Goal: Entertainment & Leisure: Consume media (video, audio)

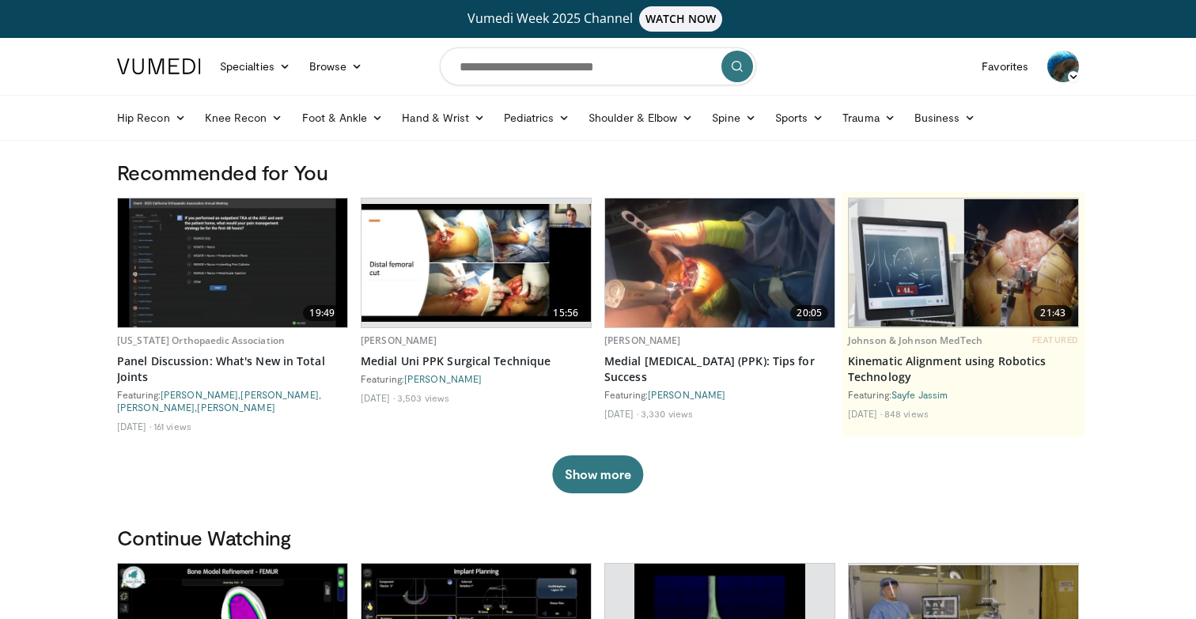
click at [768, 282] on img at bounding box center [719, 263] width 229 height 129
click at [972, 283] on img at bounding box center [963, 263] width 229 height 128
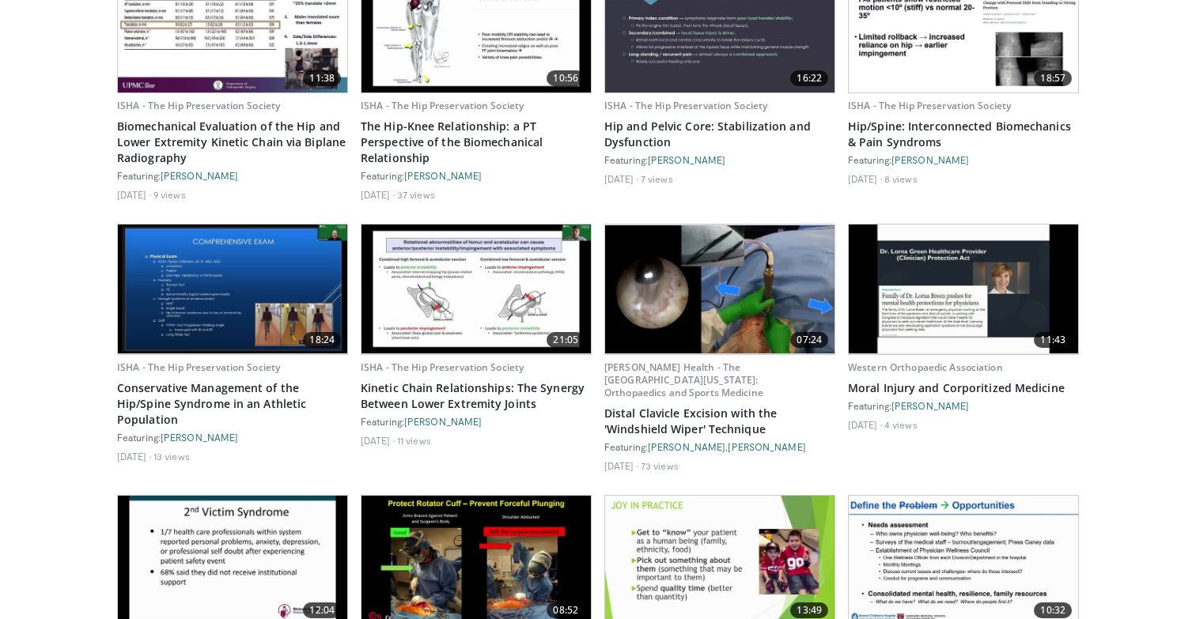
scroll to position [910, 0]
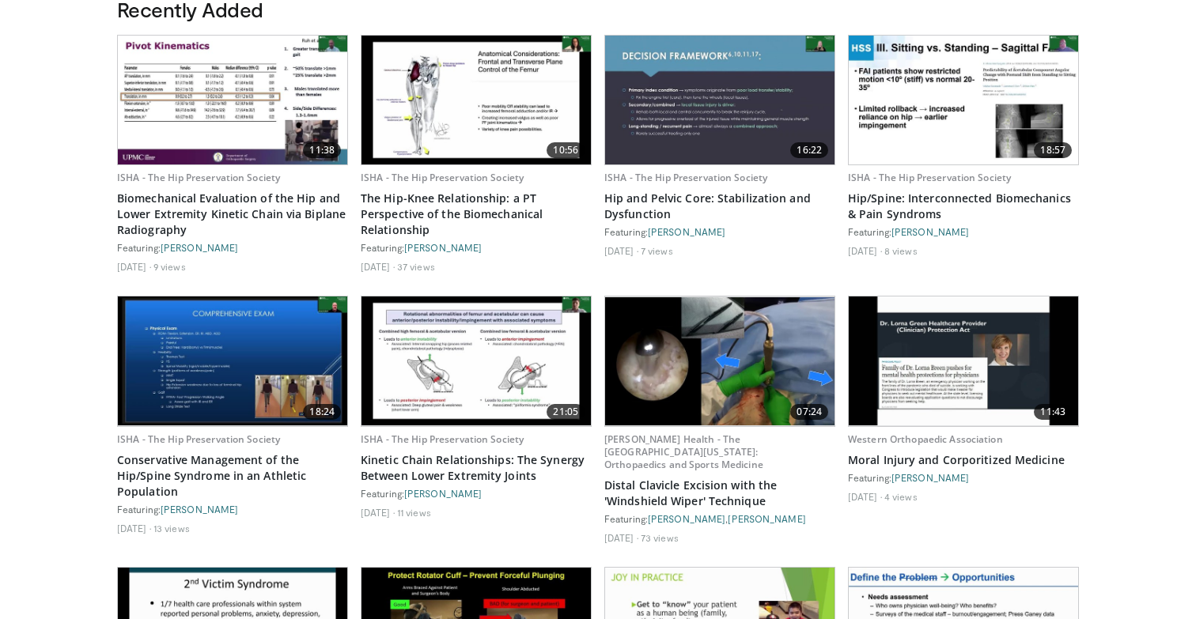
click at [521, 112] on img at bounding box center [476, 100] width 229 height 129
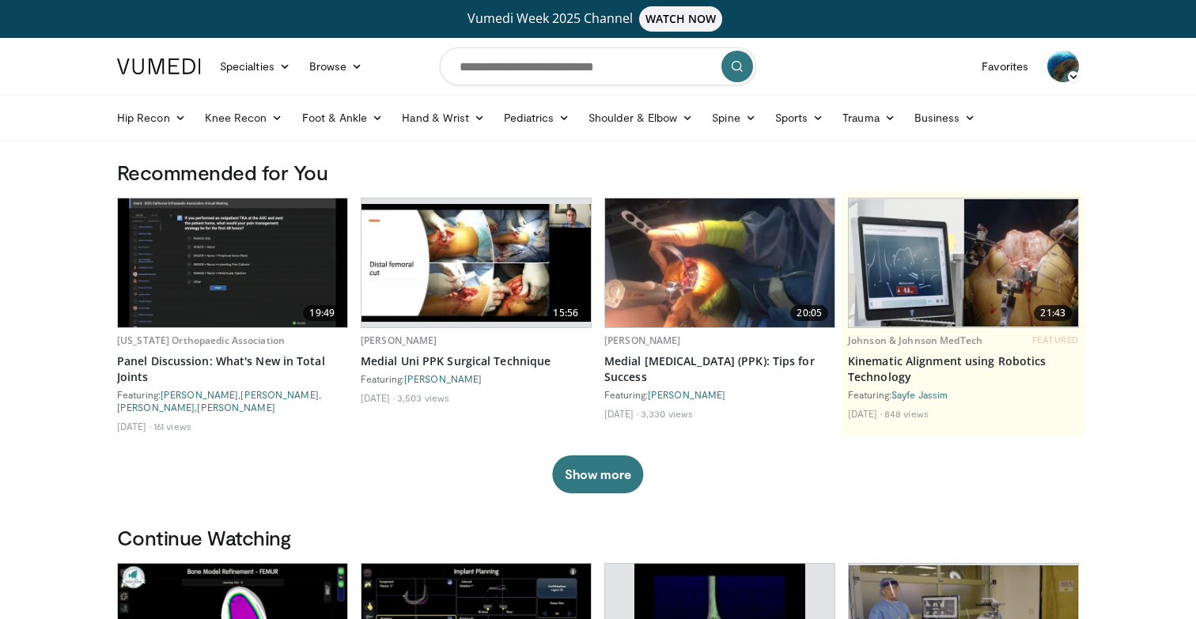
click at [521, 15] on link "Vumedi Week 2025 Channel WATCH NOW" at bounding box center [597, 18] width 957 height 25
click at [1055, 59] on img at bounding box center [1063, 67] width 32 height 32
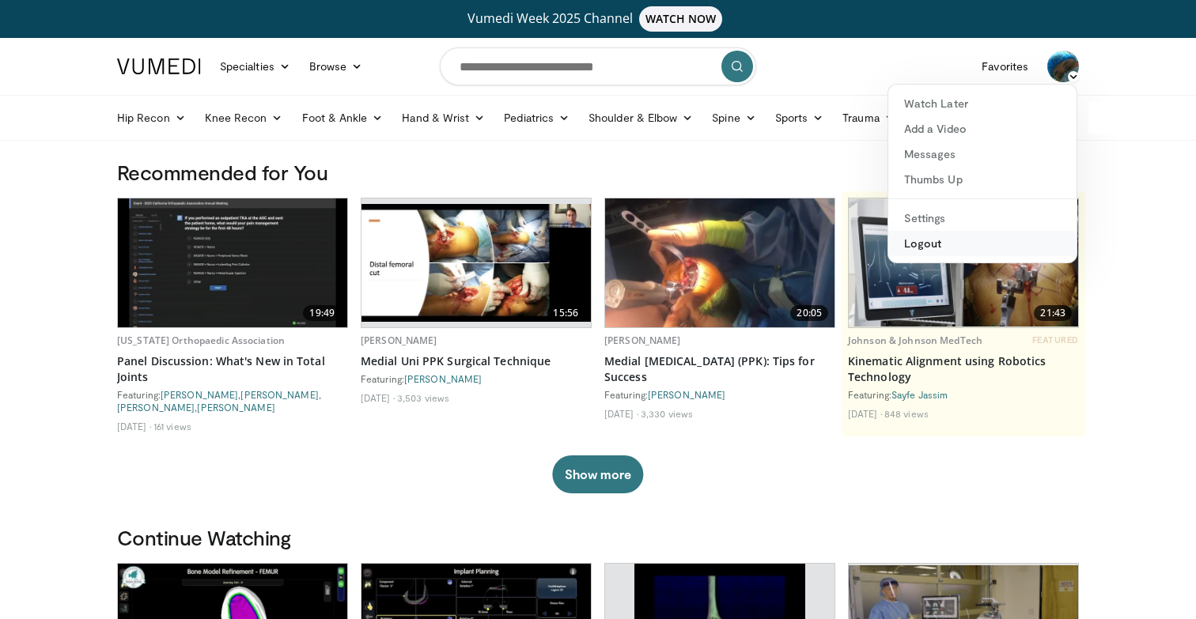
click at [941, 245] on link "Logout" at bounding box center [982, 243] width 188 height 25
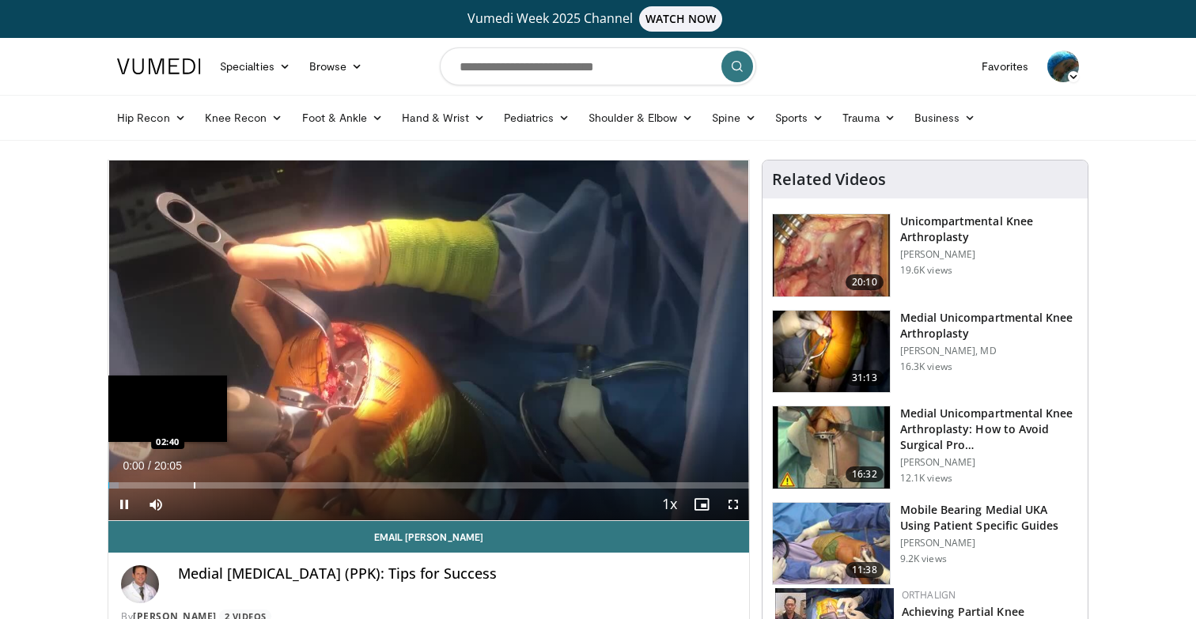
click at [194, 487] on div "Progress Bar" at bounding box center [195, 486] width 2 height 6
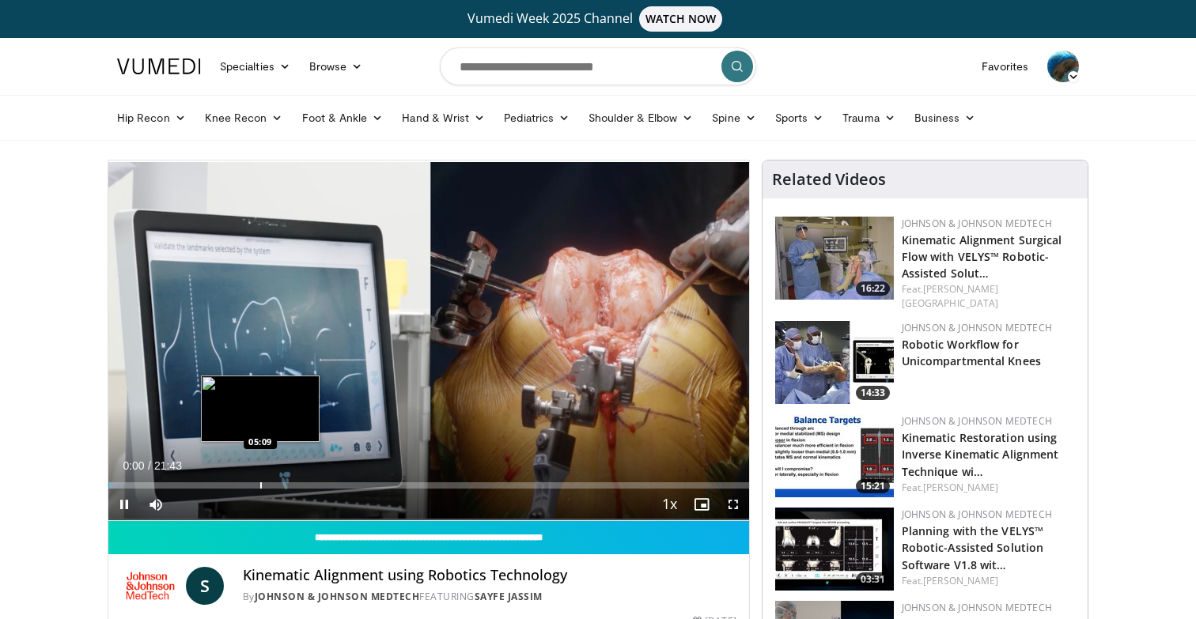
click at [260, 487] on div "Progress Bar" at bounding box center [261, 486] width 2 height 6
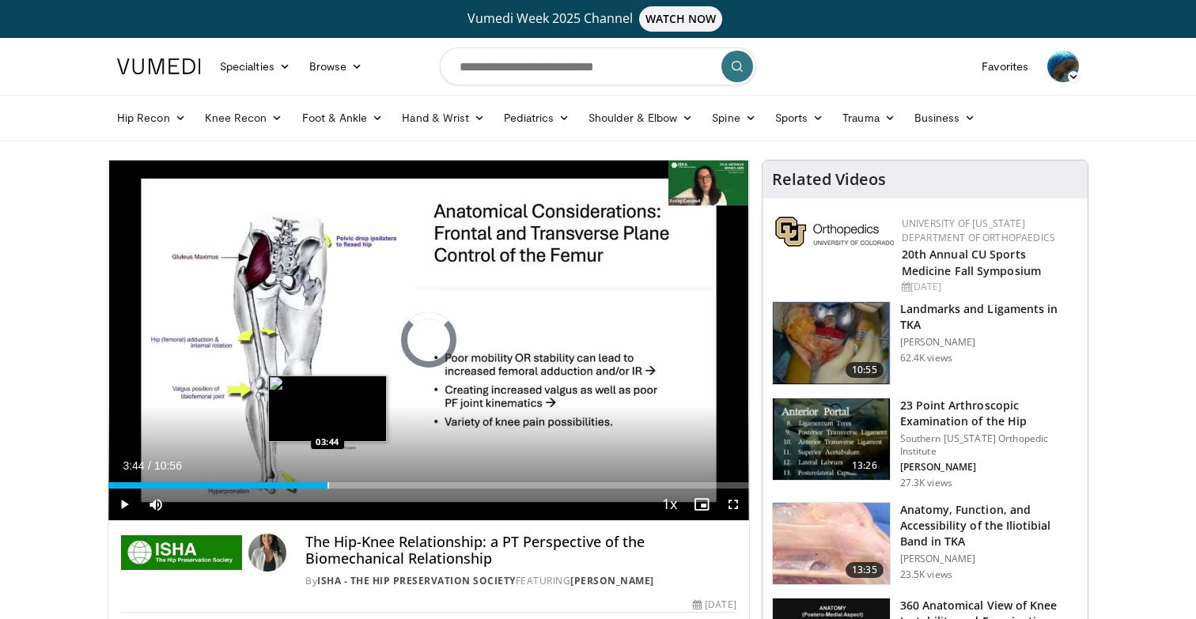
click at [328, 480] on div "Loaded : 6.05% 03:44 03:44" at bounding box center [428, 481] width 641 height 15
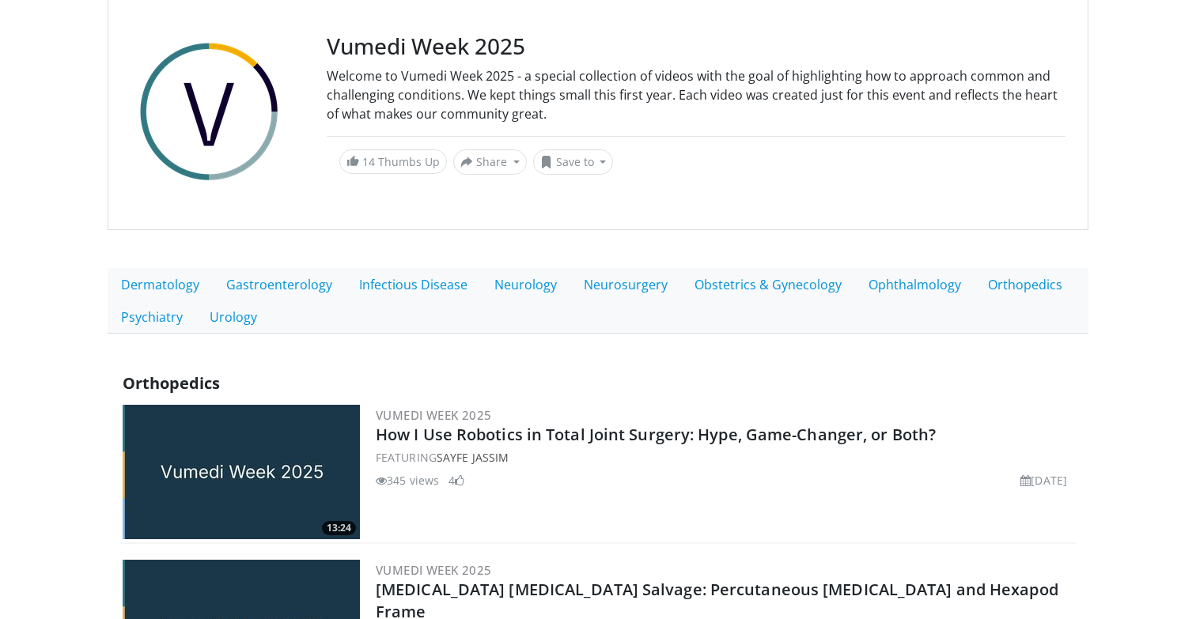
scroll to position [187, 0]
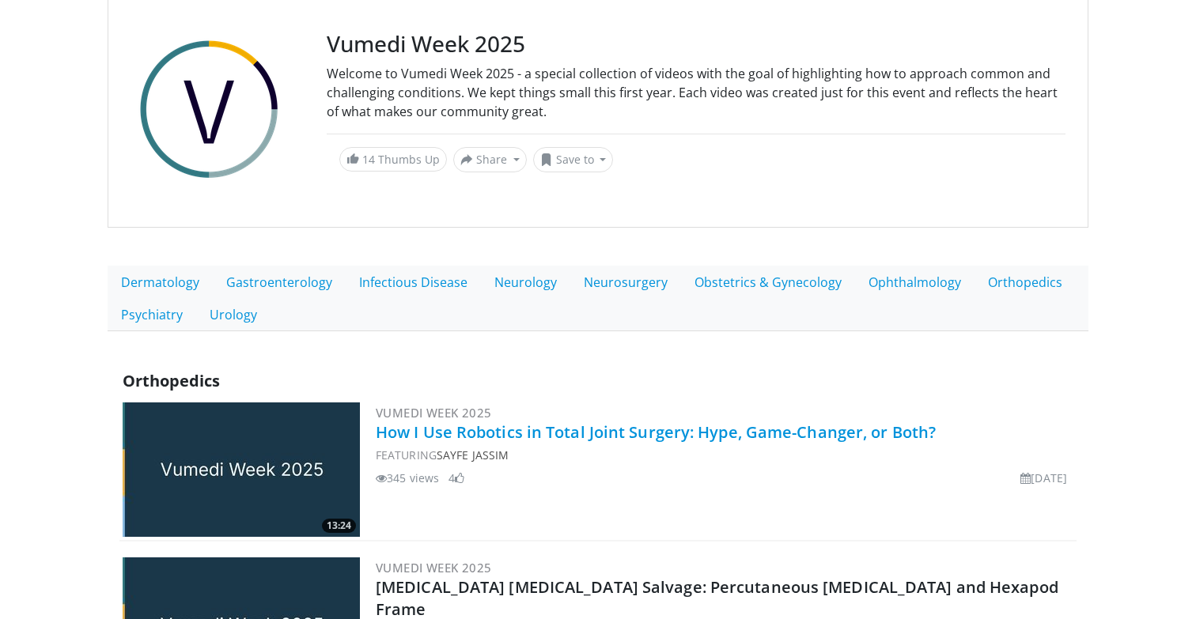
click at [411, 436] on link "How I Use Robotics in Total Joint Surgery: Hype, Game-Changer, or Both?" at bounding box center [656, 432] width 560 height 21
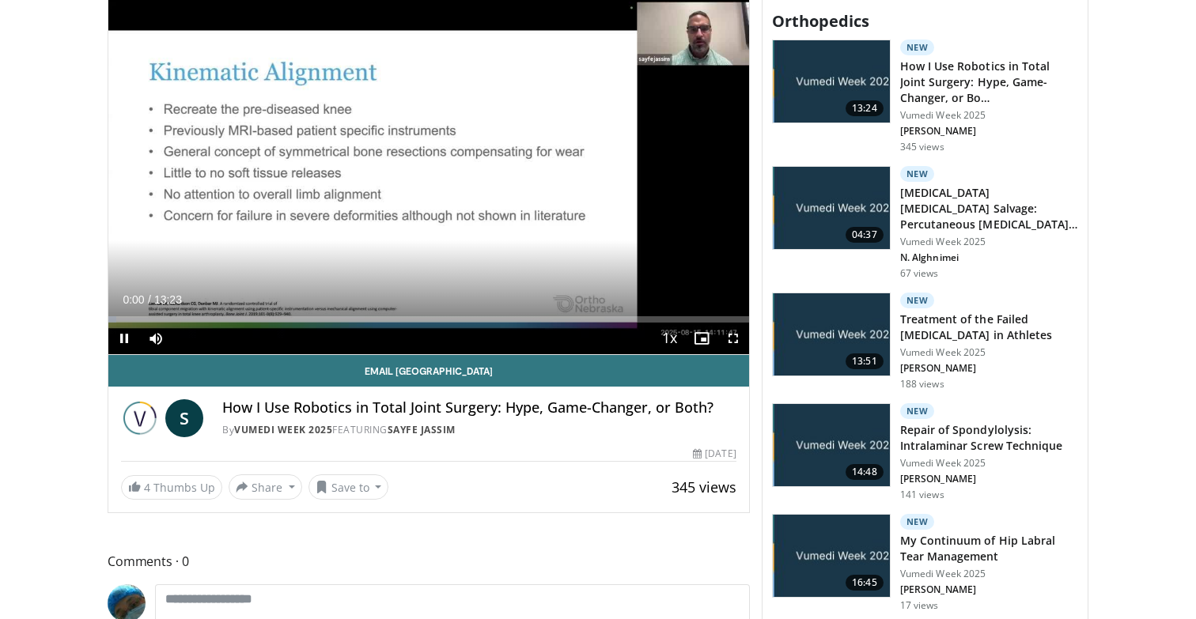
scroll to position [551, 0]
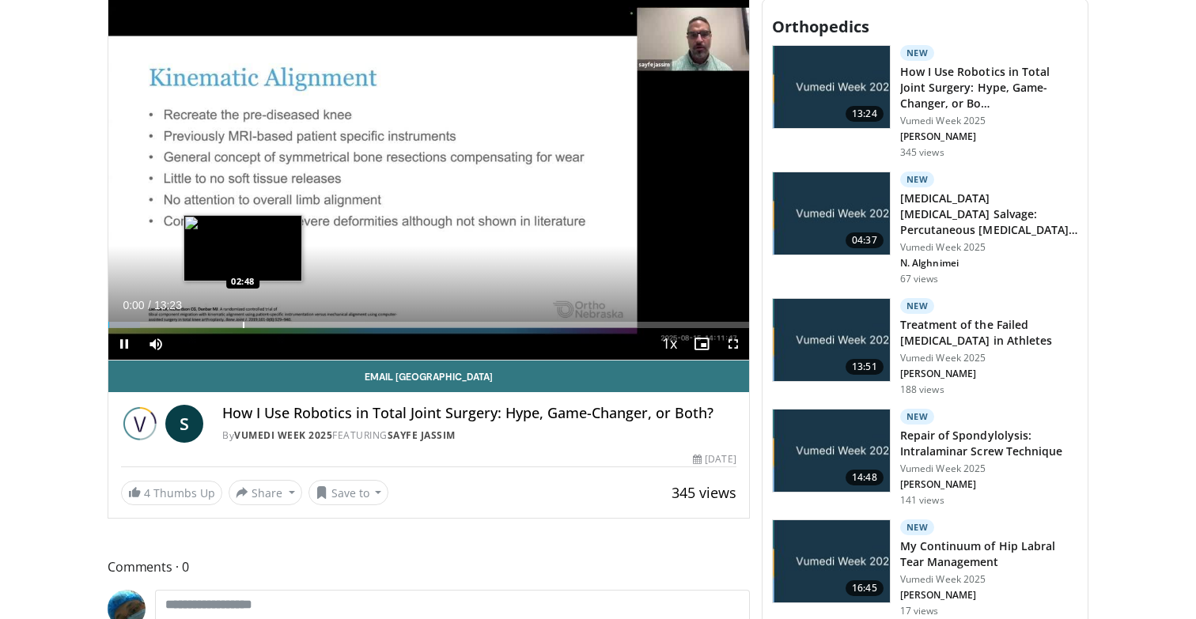
click at [241, 326] on div "Loaded : 4.93% 00:00 02:48" at bounding box center [428, 325] width 641 height 6
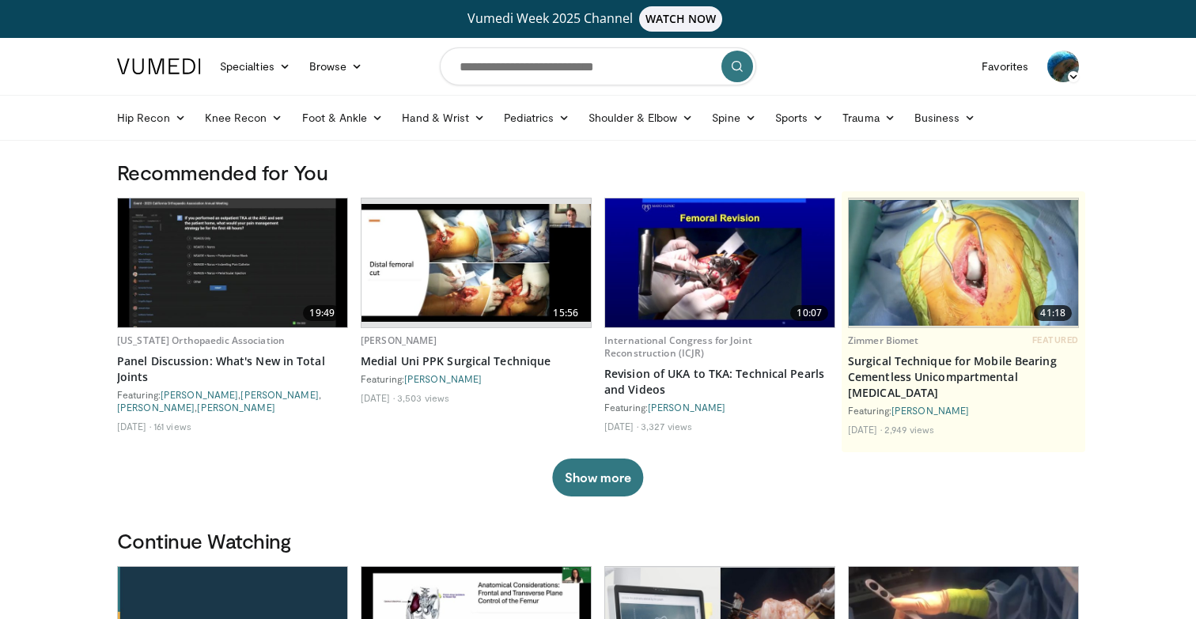
click at [1058, 64] on img at bounding box center [1063, 67] width 32 height 32
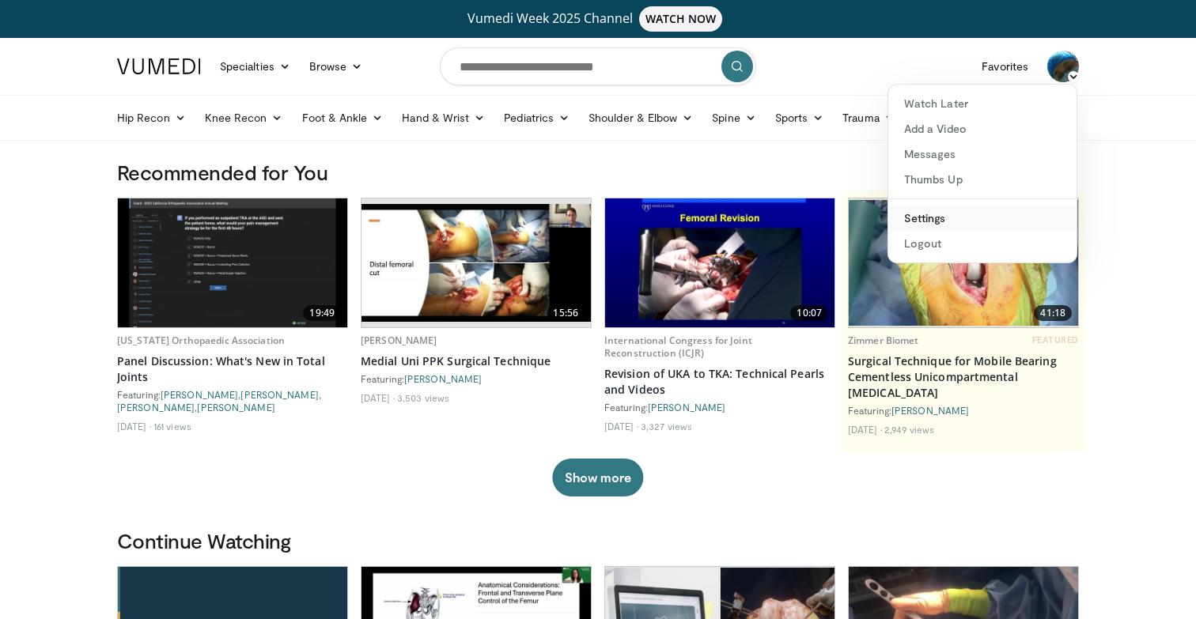
click at [953, 214] on link "Settings" at bounding box center [982, 218] width 188 height 25
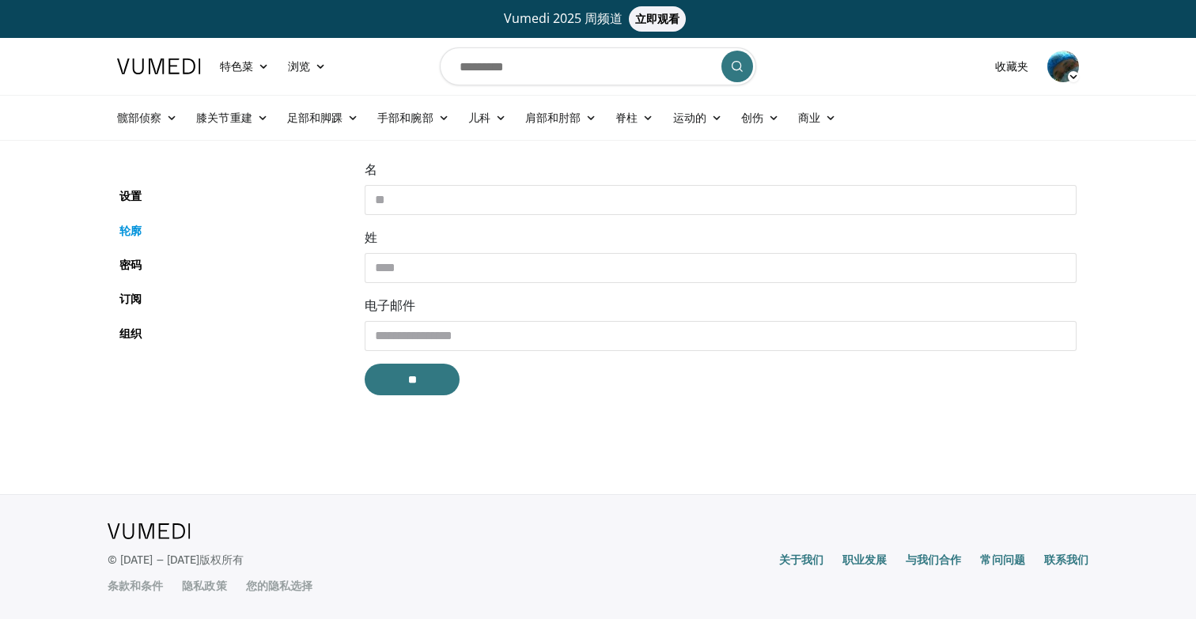
click at [131, 234] on font "轮廓" at bounding box center [130, 230] width 22 height 15
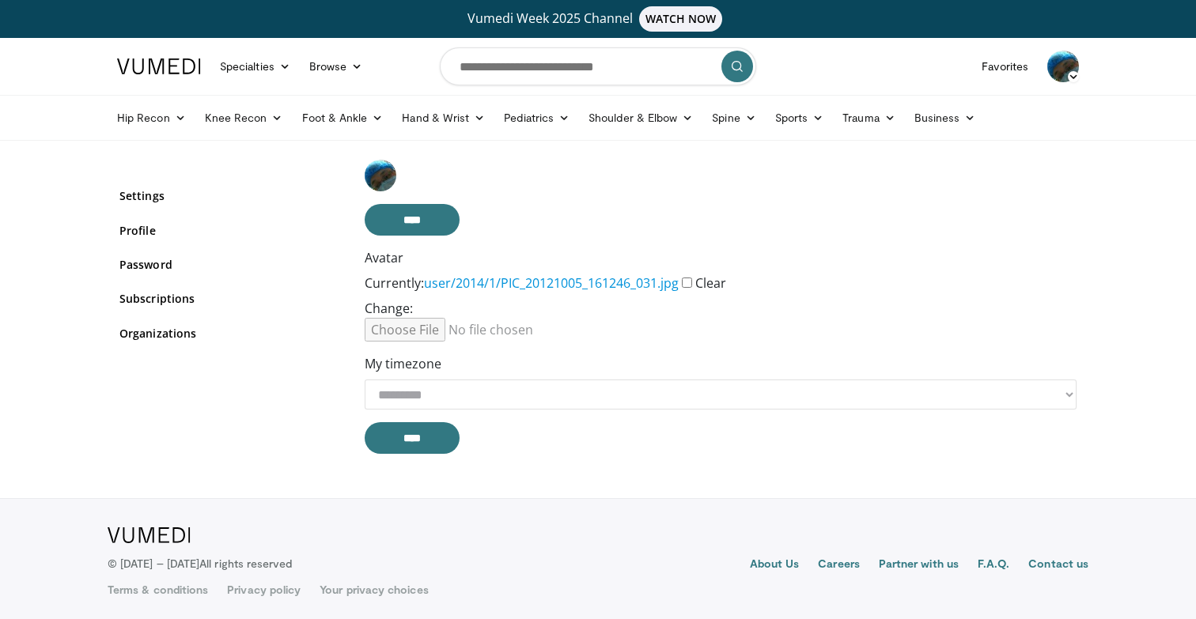
click at [1055, 65] on img at bounding box center [1063, 67] width 32 height 32
click at [244, 337] on link "Organizations" at bounding box center [230, 333] width 222 height 17
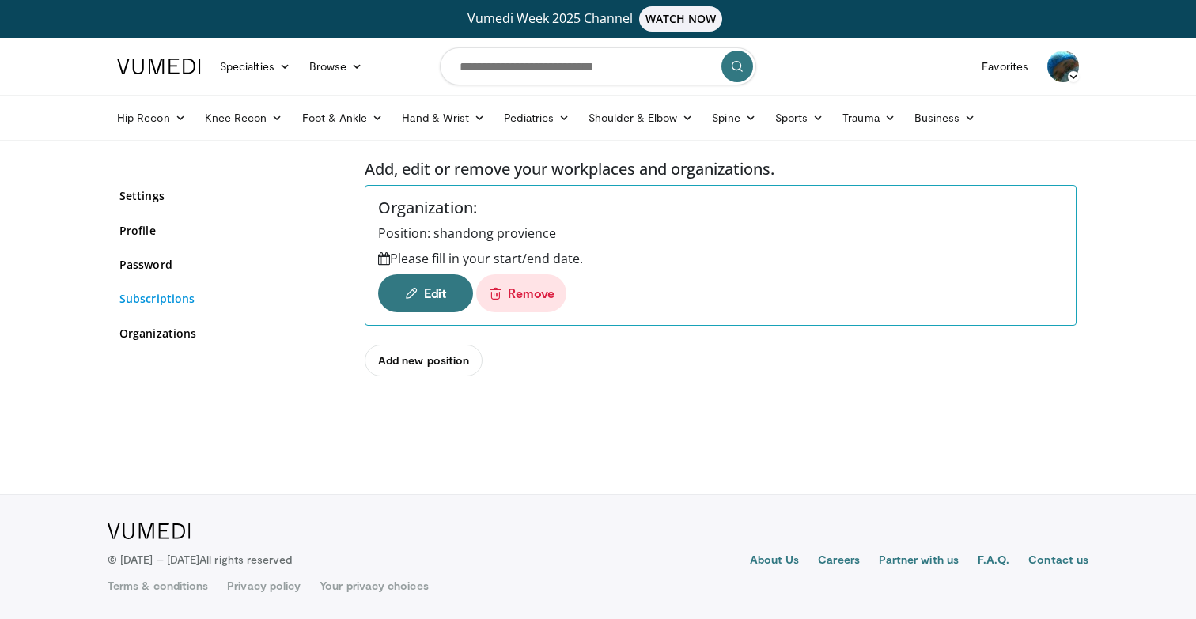
click at [154, 304] on link "Subscriptions" at bounding box center [230, 298] width 222 height 17
click at [163, 296] on link "Subscriptions" at bounding box center [230, 298] width 222 height 17
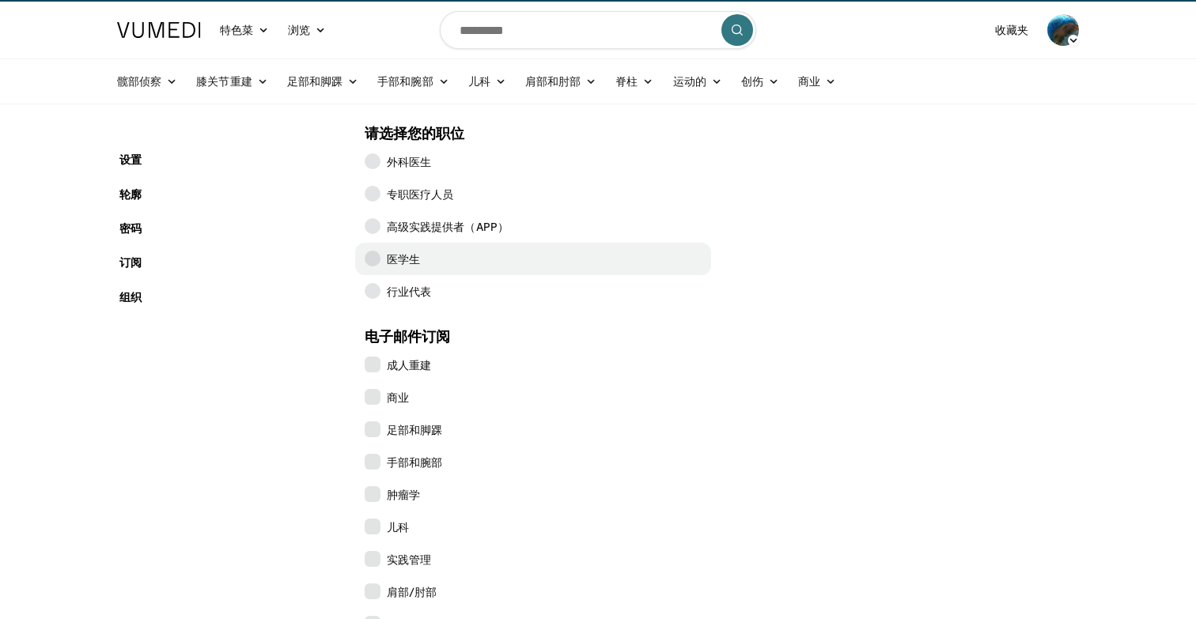
scroll to position [51, 0]
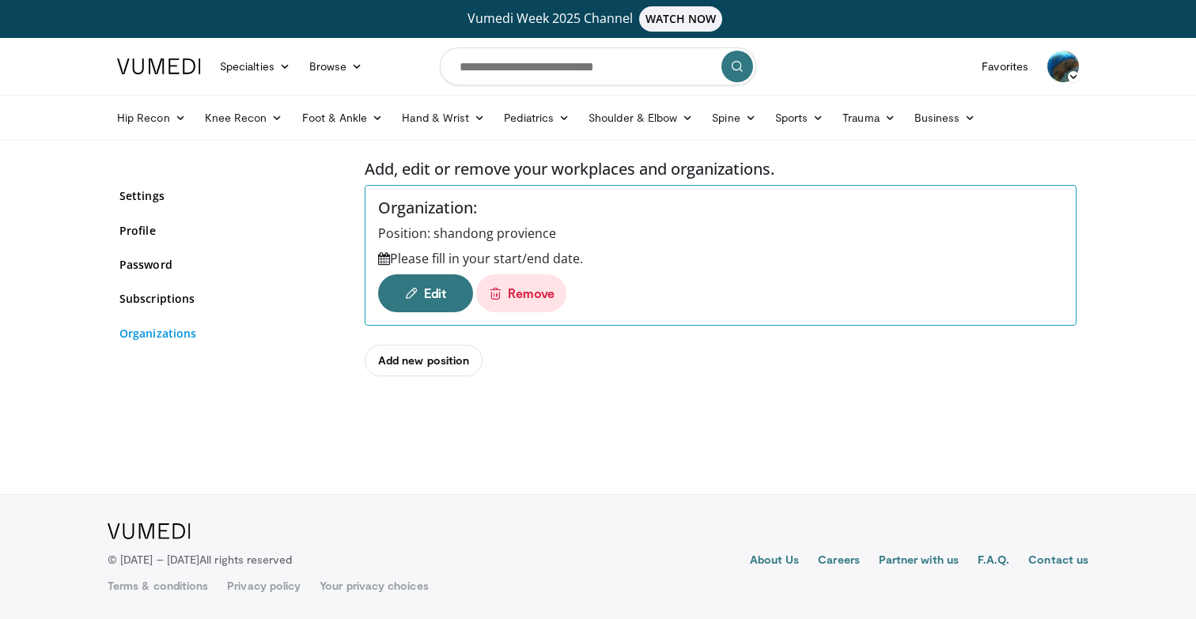
click at [169, 329] on link "Organizations" at bounding box center [230, 333] width 222 height 17
click at [191, 291] on link "Subscriptions" at bounding box center [230, 298] width 222 height 17
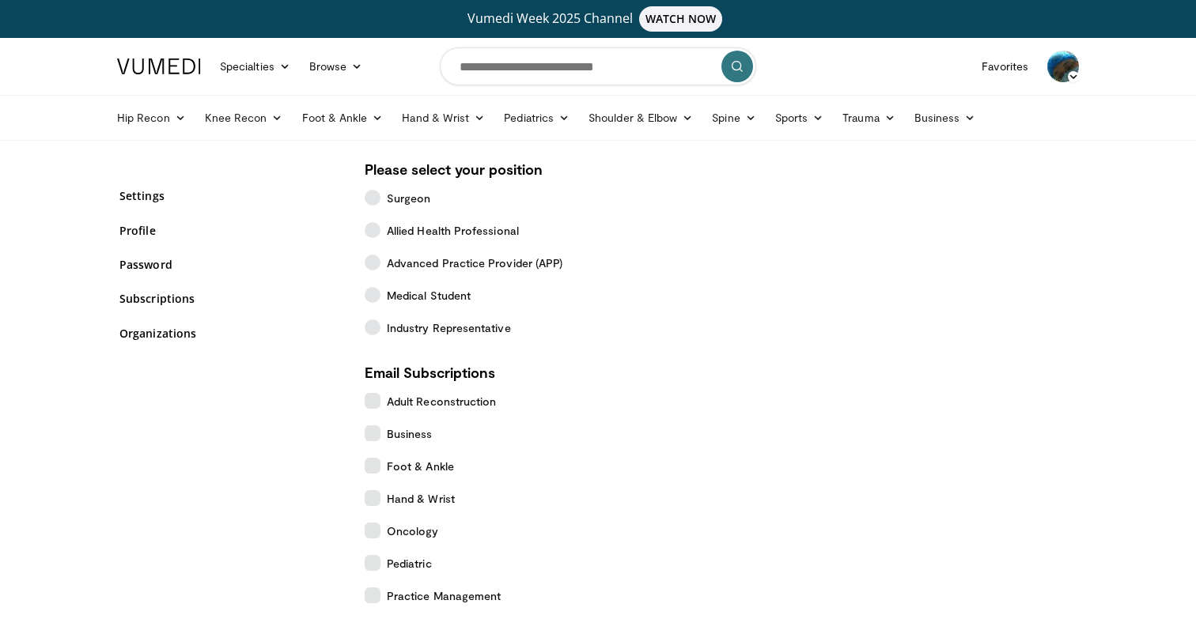
click at [1064, 62] on img at bounding box center [1063, 67] width 32 height 32
click at [1013, 62] on link "Favorites" at bounding box center [1005, 67] width 66 height 32
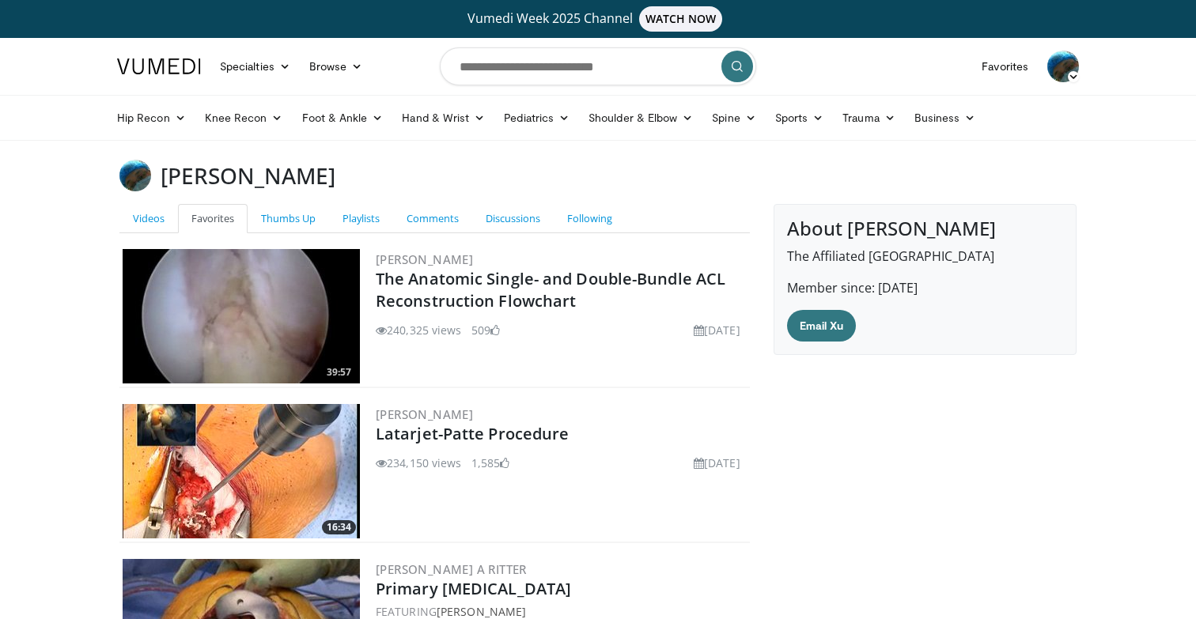
click at [1063, 71] on img at bounding box center [1063, 67] width 32 height 32
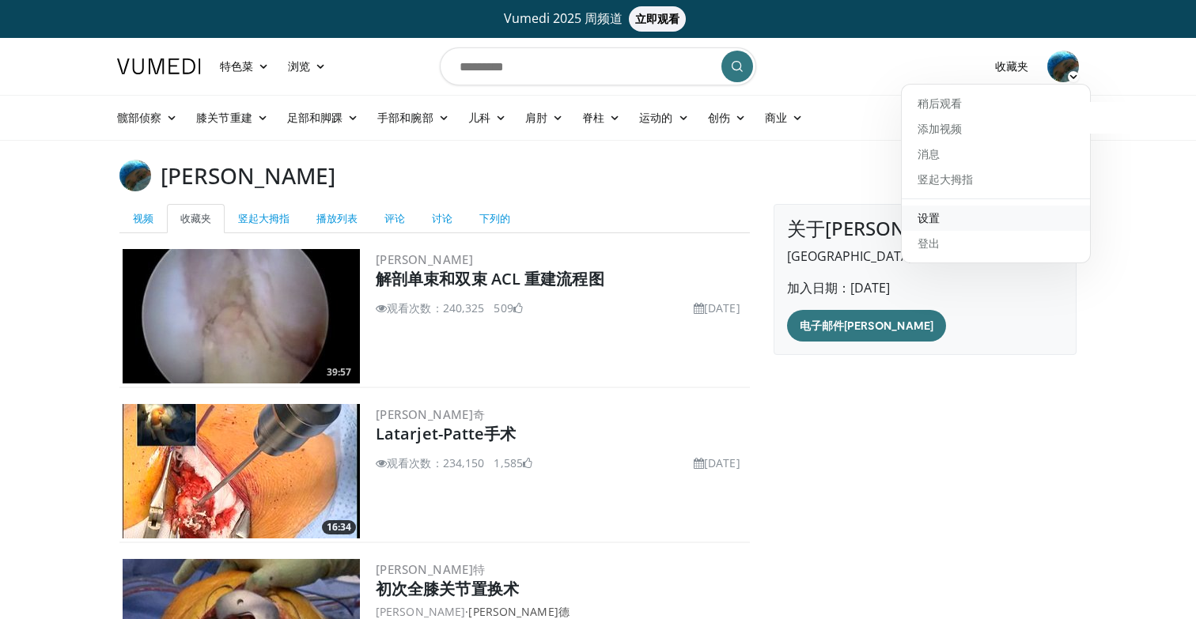
click at [967, 222] on link "设置" at bounding box center [996, 218] width 188 height 25
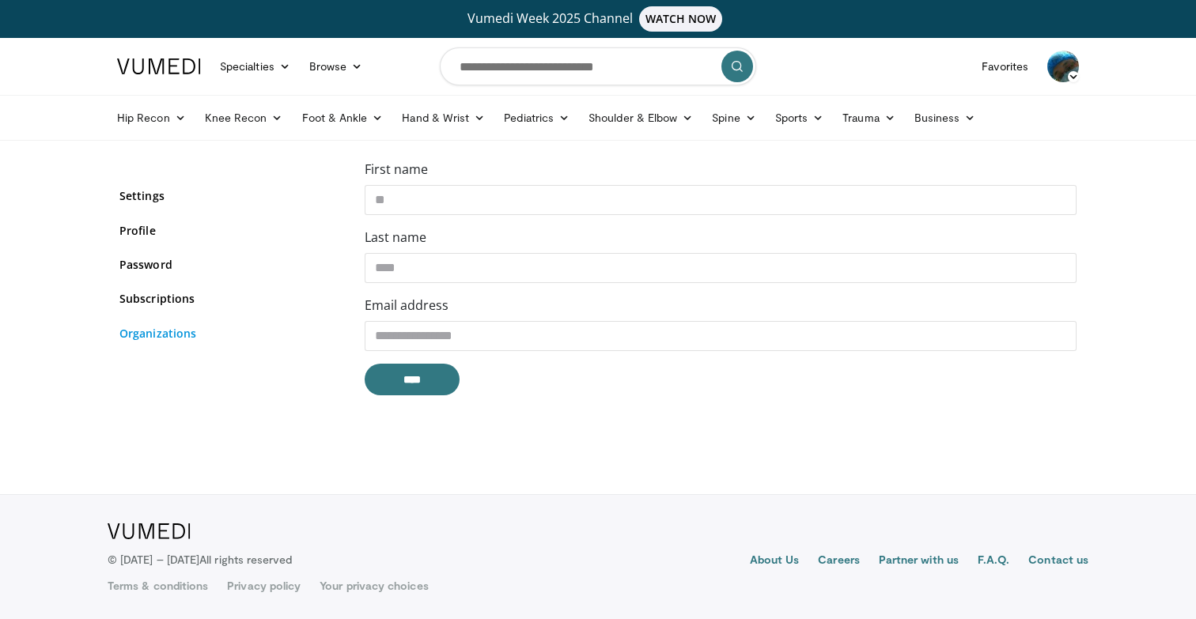
click at [146, 328] on link "Organizations" at bounding box center [230, 333] width 222 height 17
click at [163, 305] on link "Subscriptions" at bounding box center [230, 298] width 222 height 17
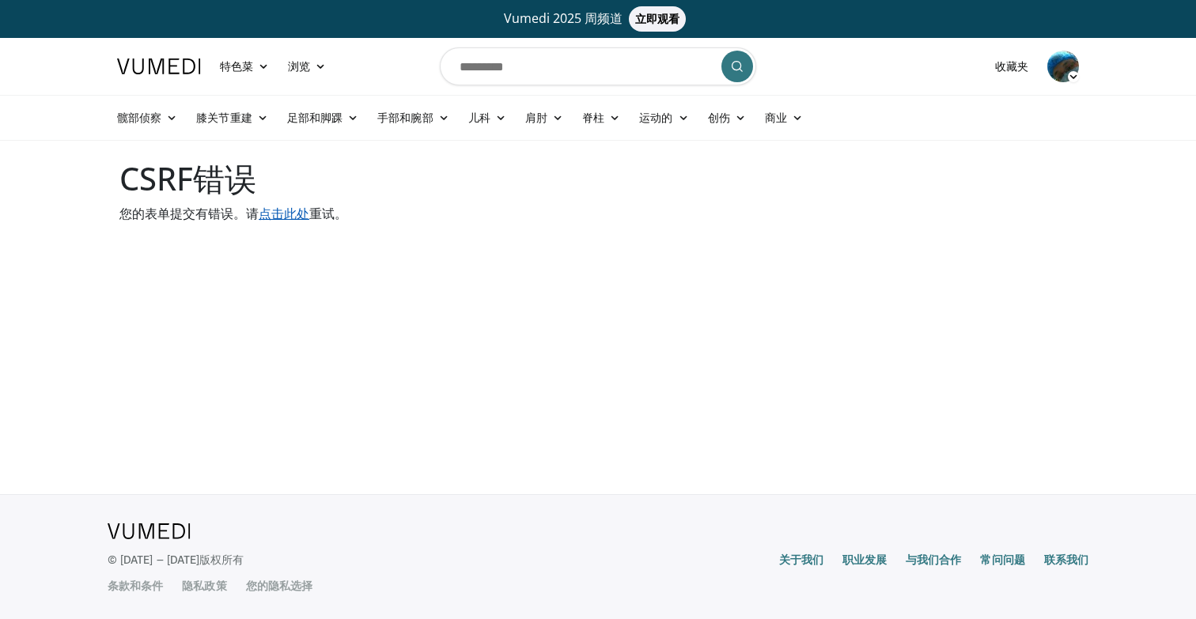
click at [299, 210] on font "点击此处" at bounding box center [284, 213] width 51 height 17
click at [285, 212] on font "点击此处" at bounding box center [284, 213] width 51 height 17
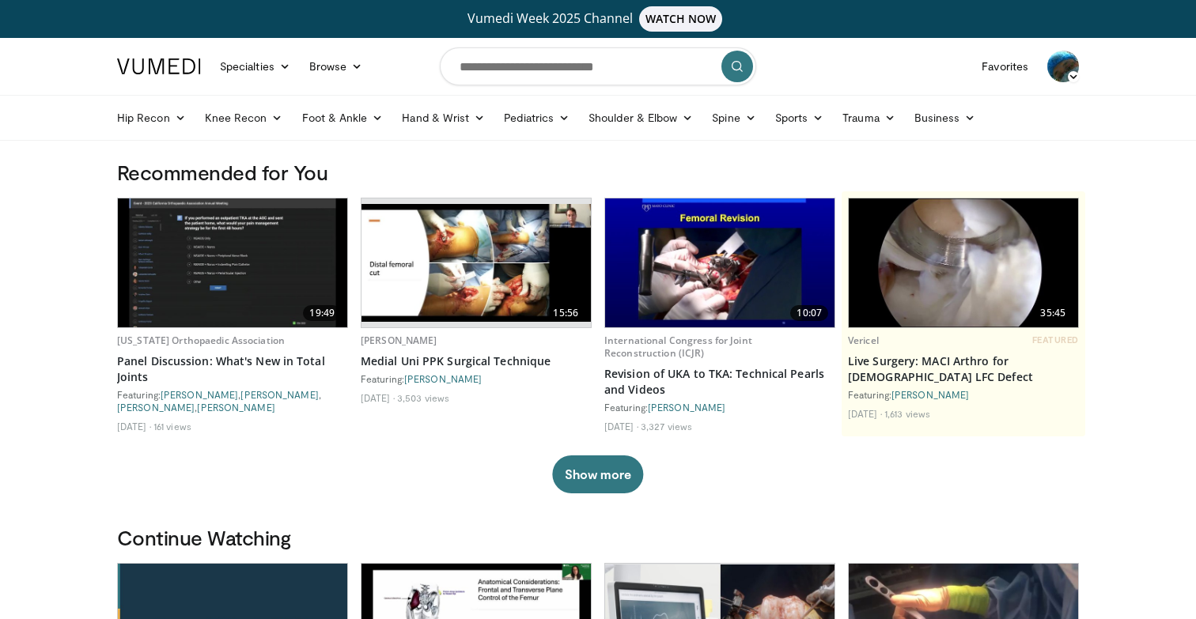
click at [1066, 62] on img at bounding box center [1063, 67] width 32 height 32
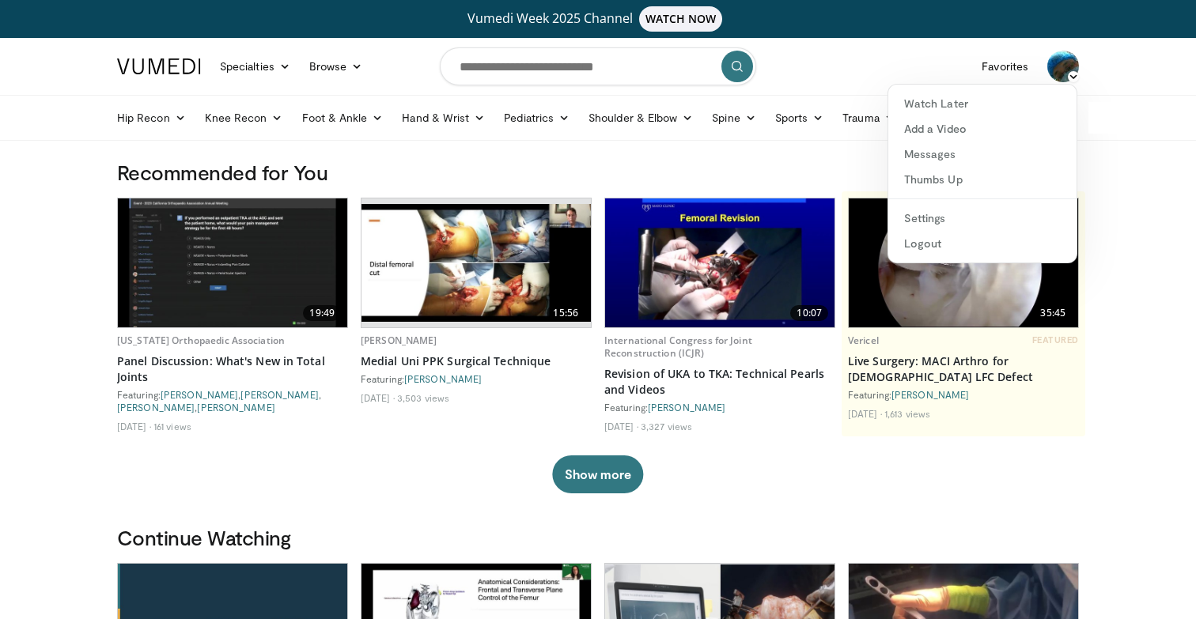
click at [1089, 118] on div "Hip Recon Hip Arthroplasty Revision Hip Arthroplasty Hip Preservation Knee Reco…" at bounding box center [598, 118] width 981 height 44
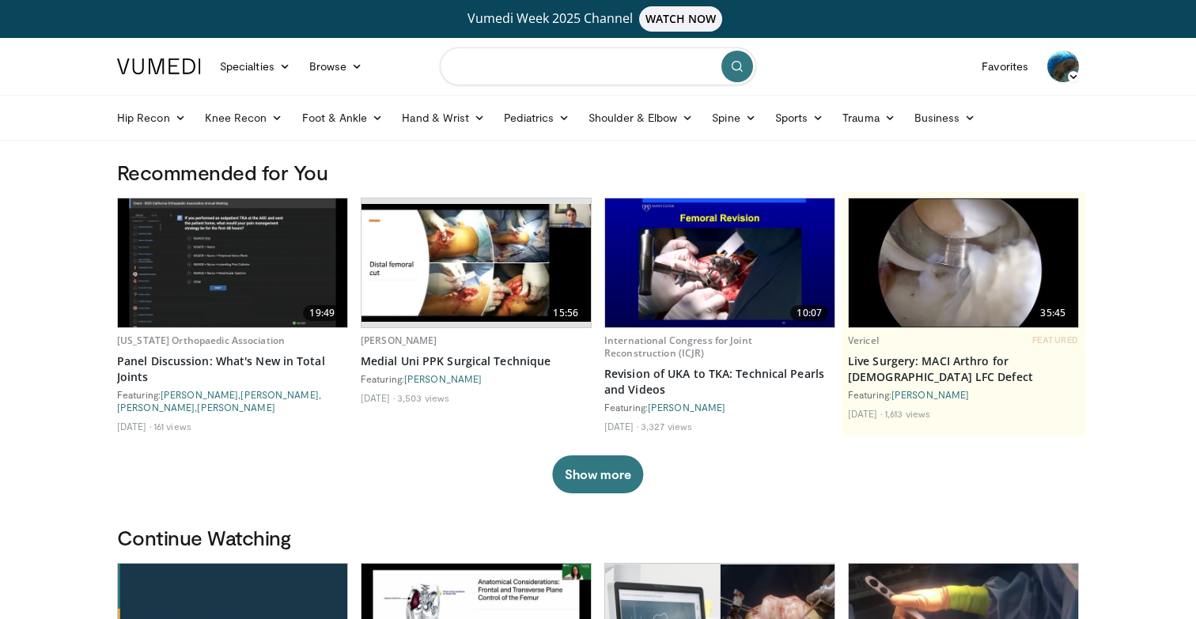
click at [661, 62] on input "Search topics, interventions" at bounding box center [598, 66] width 316 height 38
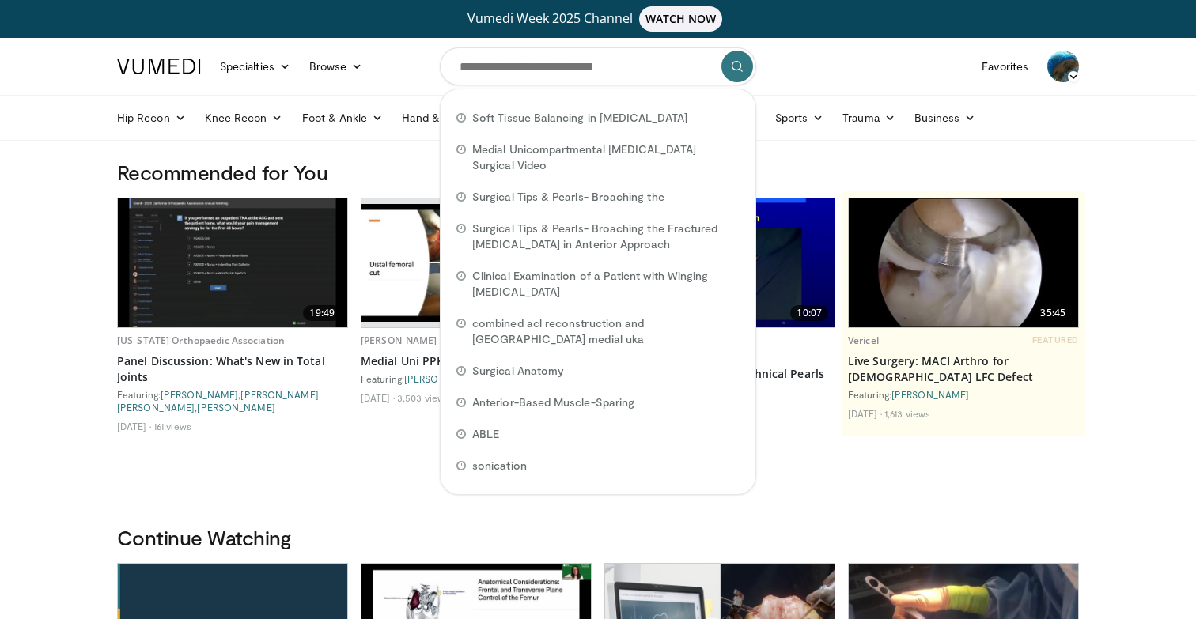
click at [853, 50] on nav "Specialties Adult & Family Medicine Allergy, Asthma, Immunology Anesthesiology …" at bounding box center [598, 66] width 981 height 57
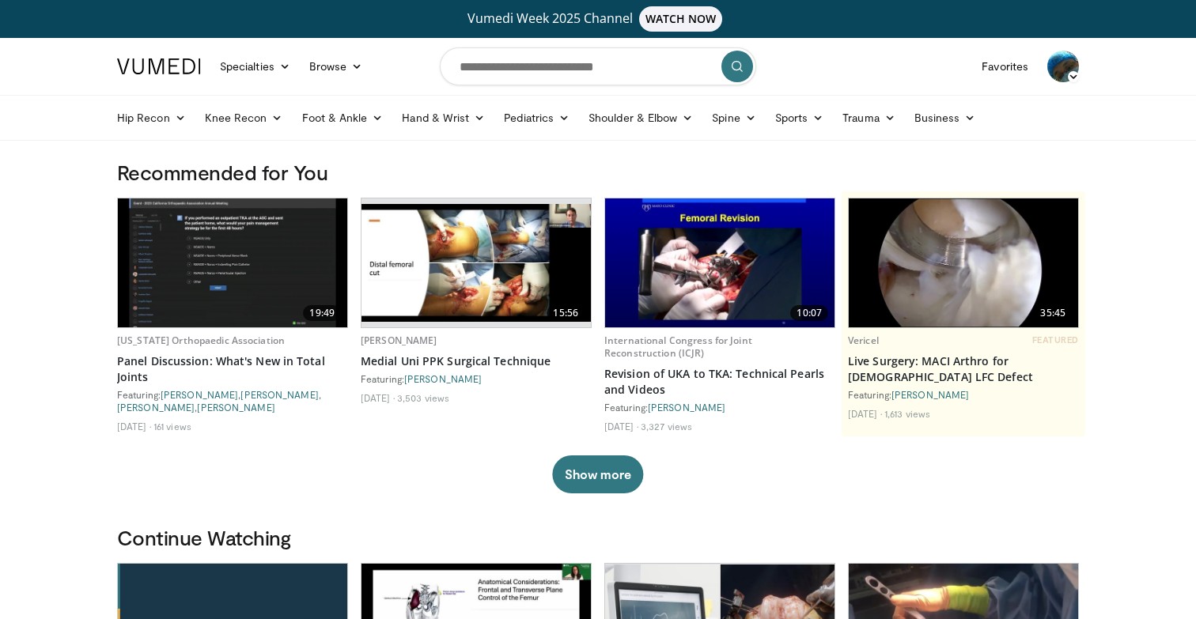
click at [1055, 57] on img at bounding box center [1063, 67] width 32 height 32
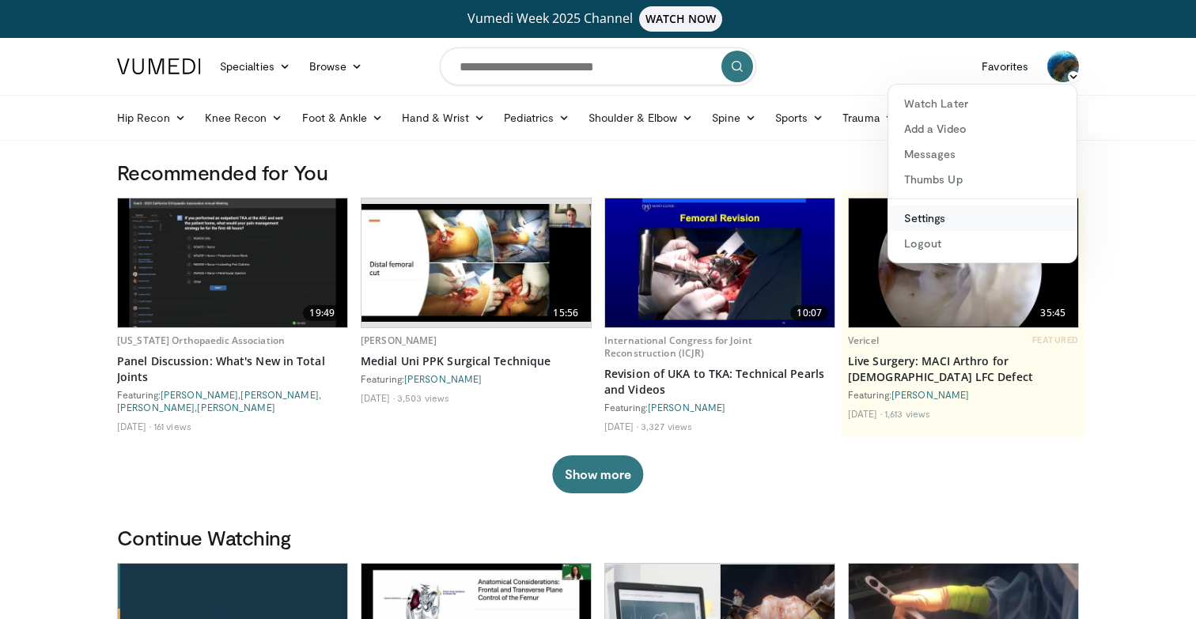
click at [932, 218] on link "Settings" at bounding box center [982, 218] width 188 height 25
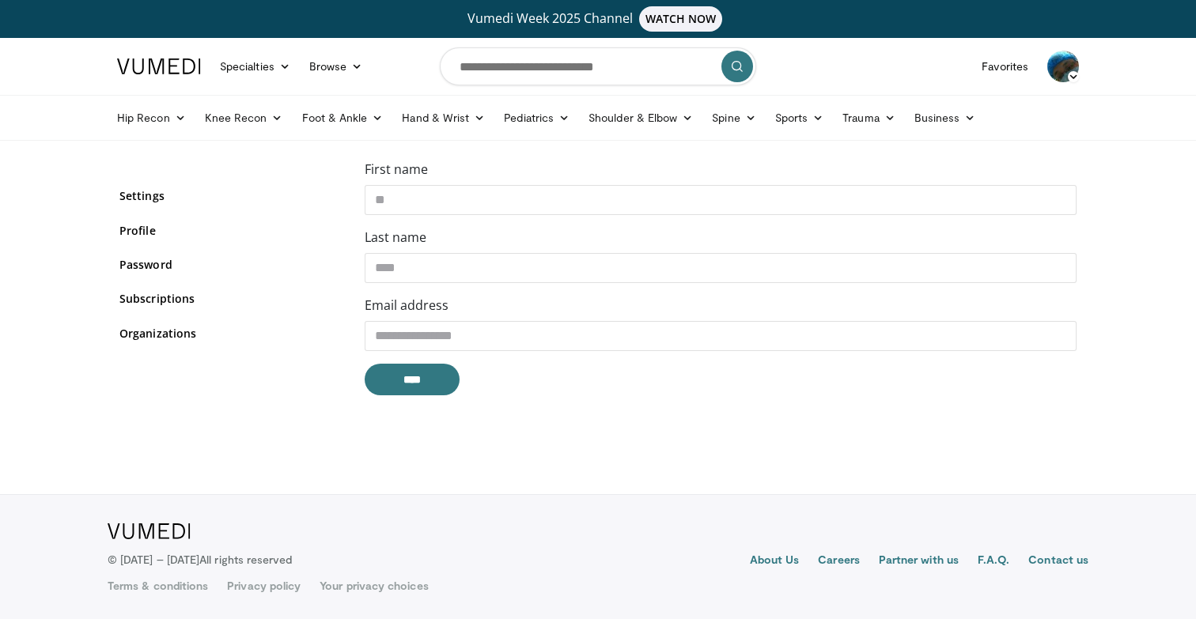
click at [189, 369] on div "Settings Profile Password Subscriptions Organizations" at bounding box center [230, 284] width 245 height 248
click at [1074, 59] on img at bounding box center [1063, 67] width 32 height 32
click at [976, 250] on link "Logout" at bounding box center [982, 243] width 188 height 25
